Goal: Information Seeking & Learning: Learn about a topic

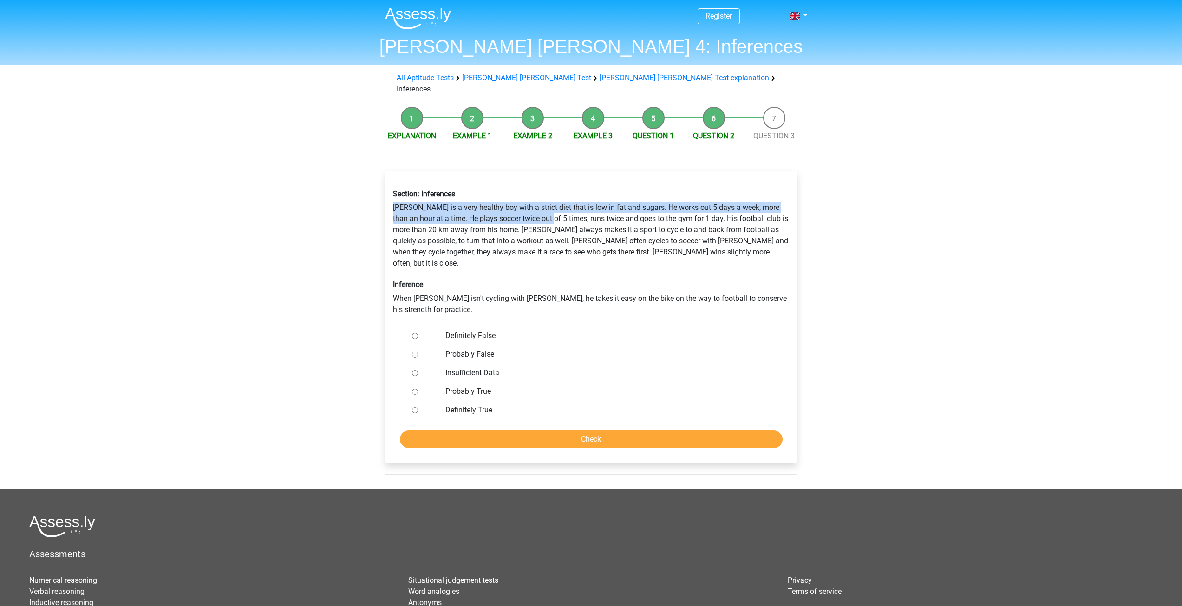
drag, startPoint x: 395, startPoint y: 201, endPoint x: 553, endPoint y: 210, distance: 158.6
click at [553, 210] on div "Section: Inferences Rowan is a very healthy boy with a strict diet that is low …" at bounding box center [591, 252] width 410 height 140
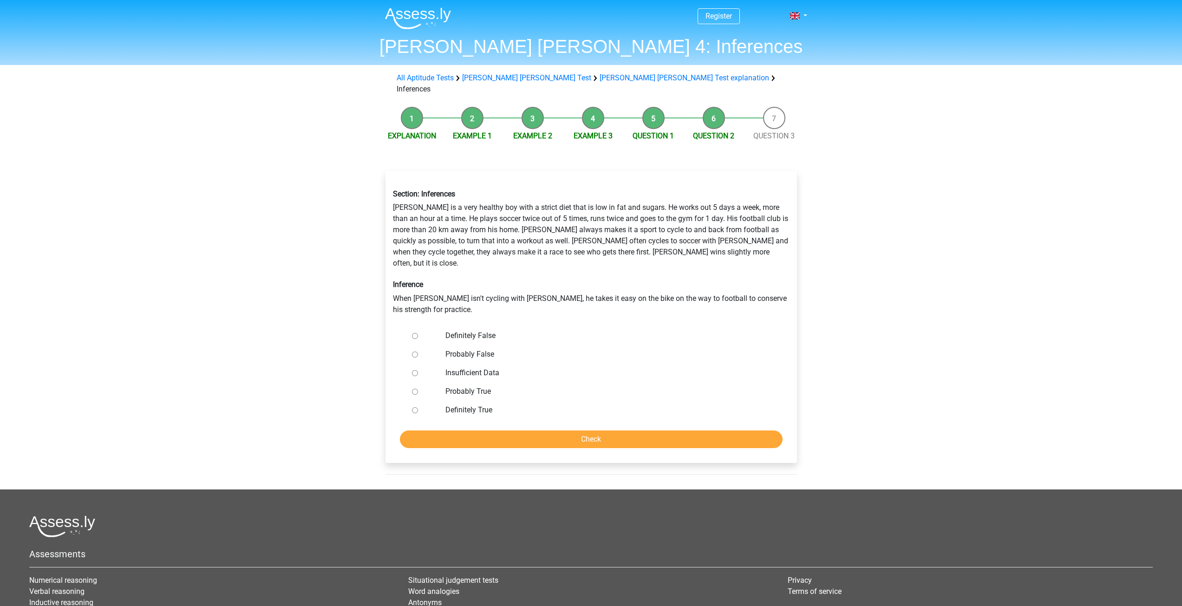
click at [529, 227] on div "Section: Inferences Rowan is a very healthy boy with a strict diet that is low …" at bounding box center [591, 252] width 410 height 140
click at [416, 370] on input "Insufficient Data" at bounding box center [415, 373] width 6 height 6
radio input "true"
click at [410, 345] on div at bounding box center [423, 354] width 31 height 19
click at [415, 351] on input "Probably False" at bounding box center [415, 354] width 6 height 6
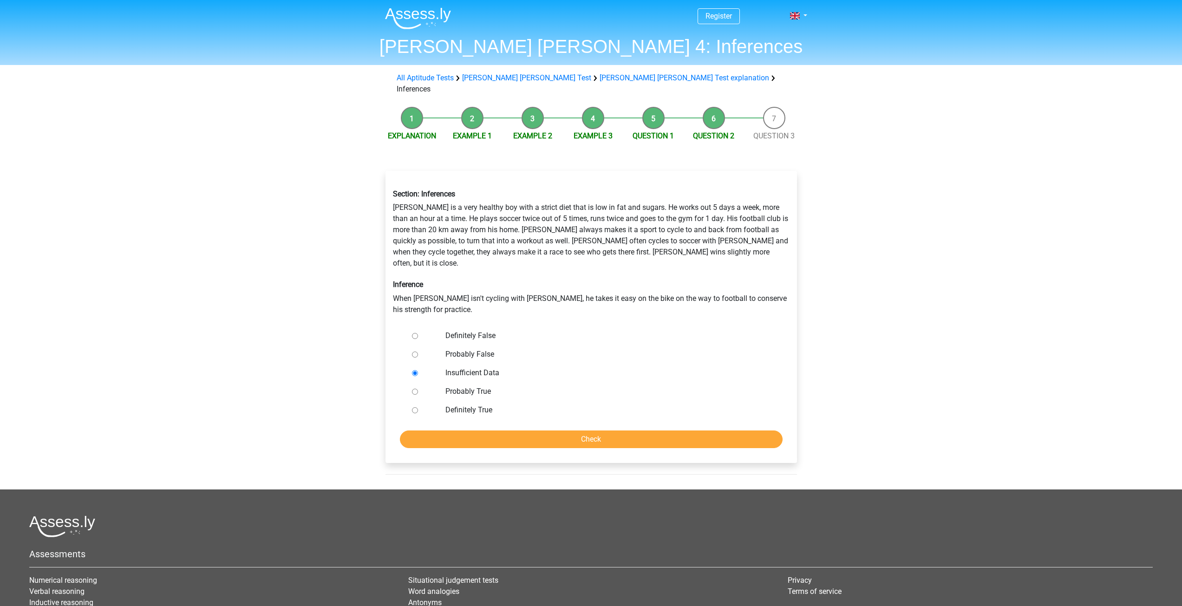
radio input "true"
click at [701, 430] on input "Check" at bounding box center [591, 439] width 383 height 18
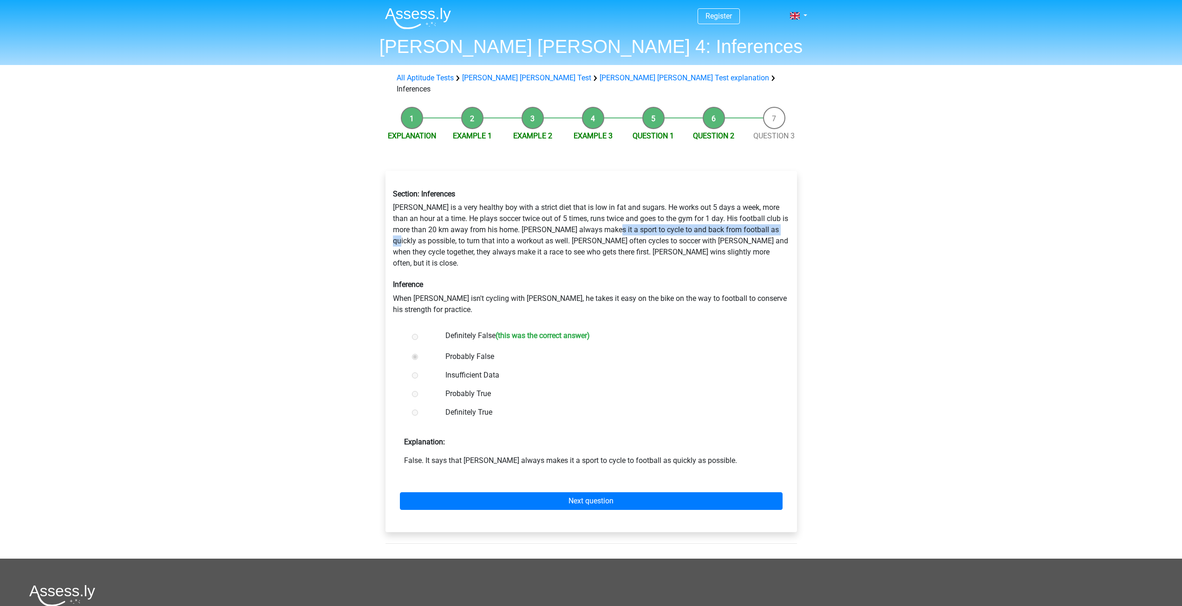
drag, startPoint x: 619, startPoint y: 218, endPoint x: 424, endPoint y: 234, distance: 195.2
click at [421, 234] on div "Section: Inferences Rowan is a very healthy boy with a strict diet that is low …" at bounding box center [591, 252] width 410 height 140
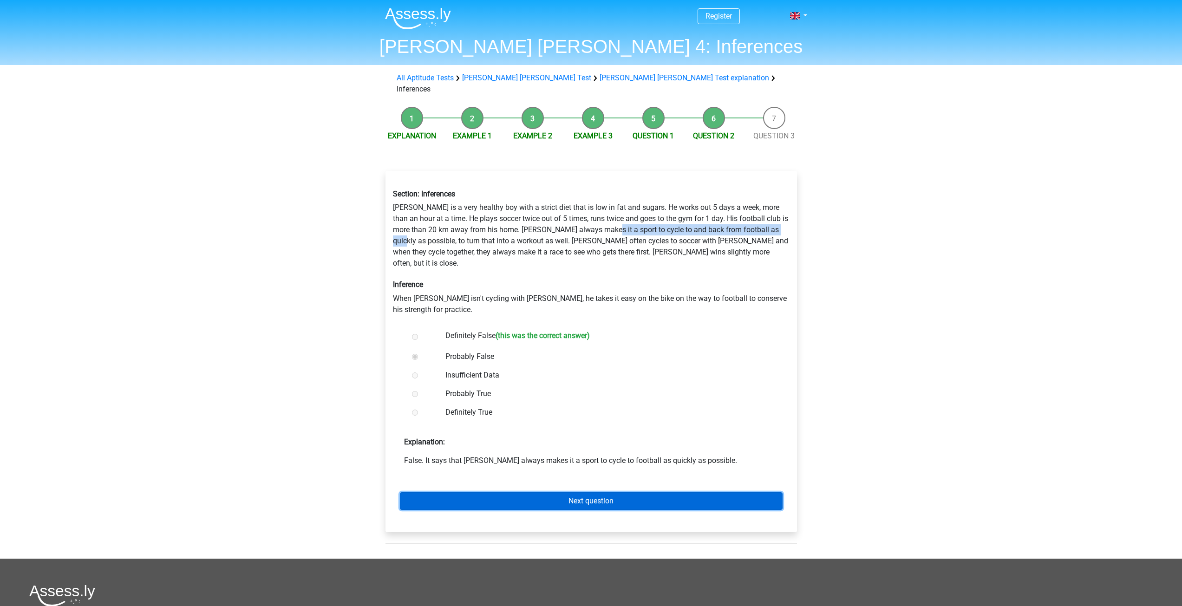
click at [558, 492] on link "Next question" at bounding box center [591, 501] width 383 height 18
